Goal: Find specific page/section: Find specific page/section

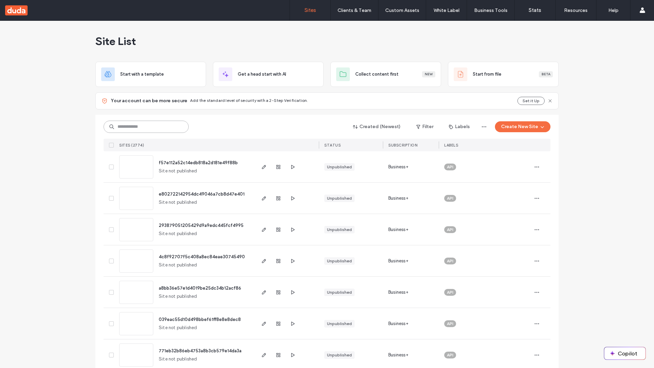
click at [144, 127] on input at bounding box center [146, 127] width 85 height 12
type input "**********"
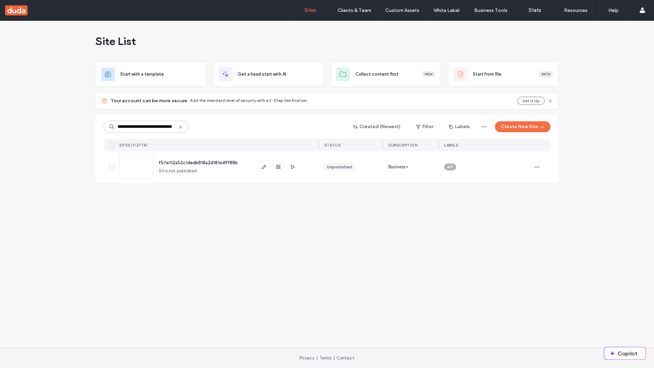
click at [199, 162] on span "f57e112a52c14edb818a2d181e49f88b" at bounding box center [198, 162] width 79 height 5
